Goal: Task Accomplishment & Management: Use online tool/utility

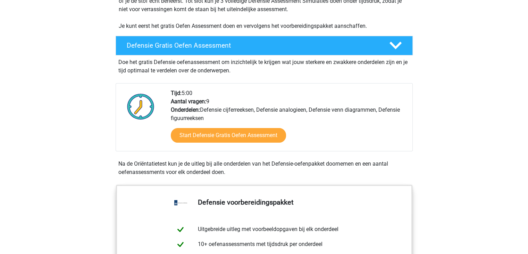
scroll to position [174, 0]
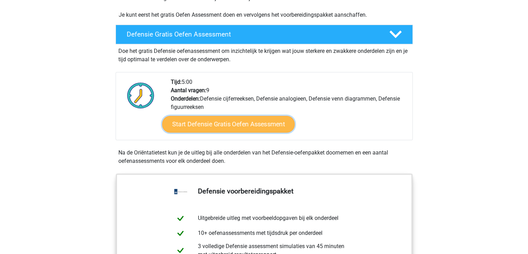
click at [241, 123] on link "Start Defensie Gratis Oefen Assessment" at bounding box center [228, 124] width 133 height 17
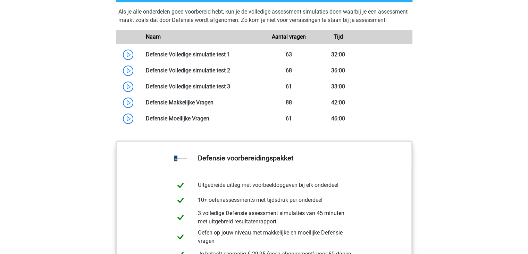
scroll to position [658, 0]
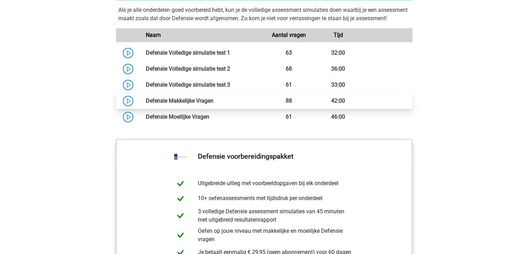
click at [214, 104] on link at bounding box center [214, 100] width 0 height 7
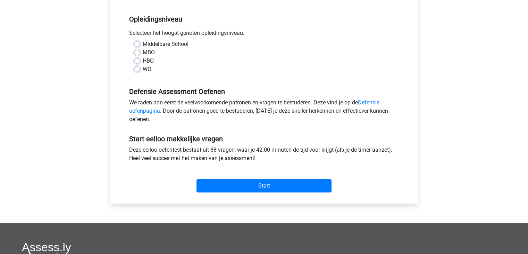
scroll to position [141, 0]
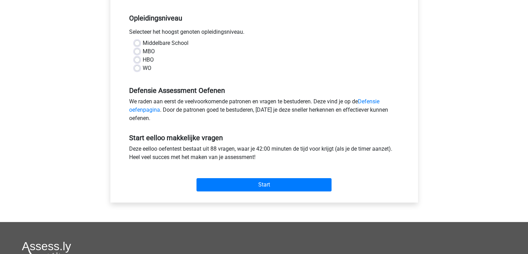
click at [143, 42] on label "Middelbare School" at bounding box center [166, 43] width 46 height 8
click at [137, 42] on input "Middelbare School" at bounding box center [137, 42] width 6 height 7
radio input "true"
click at [143, 42] on label "Middelbare School" at bounding box center [166, 43] width 46 height 8
click at [135, 42] on input "Middelbare School" at bounding box center [137, 42] width 6 height 7
